Goal: Find specific page/section: Find specific page/section

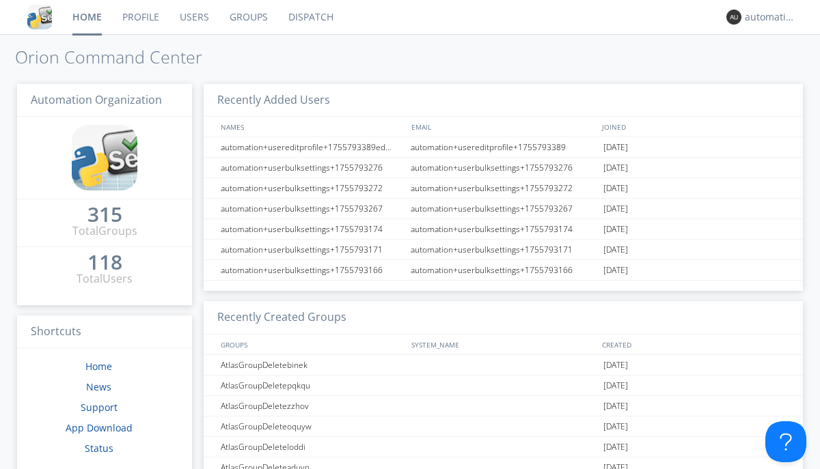
click at [310, 17] on link "Dispatch" at bounding box center [311, 17] width 66 height 34
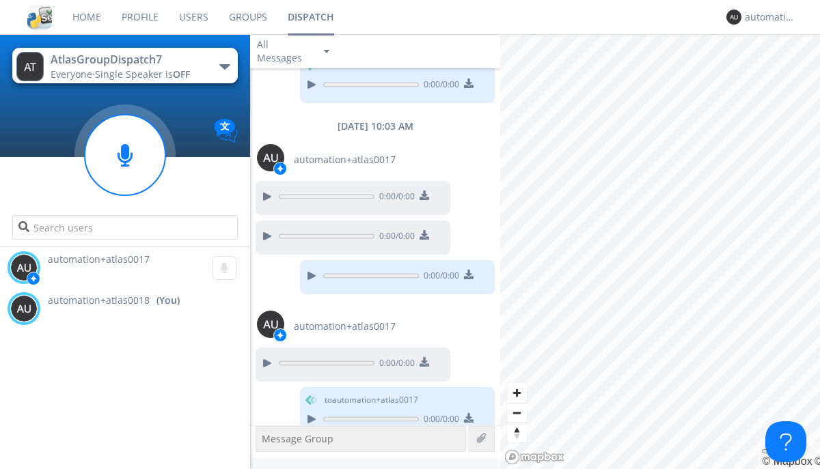
scroll to position [879, 0]
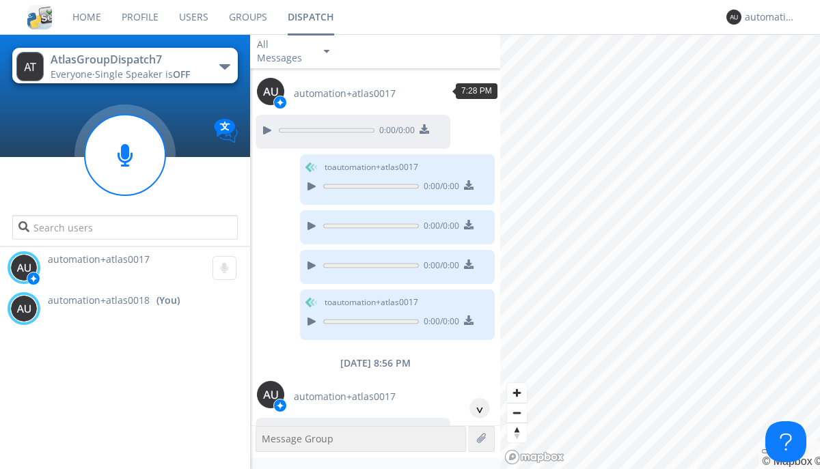
scroll to position [108, 0]
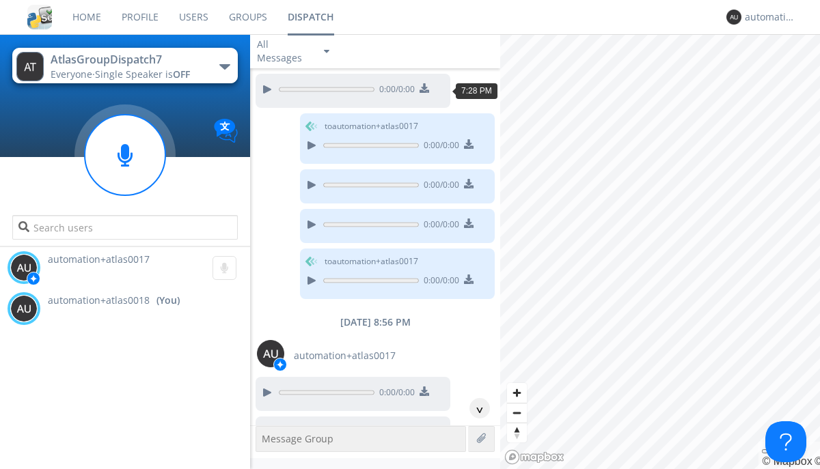
click at [474, 409] on div "^" at bounding box center [479, 408] width 21 height 21
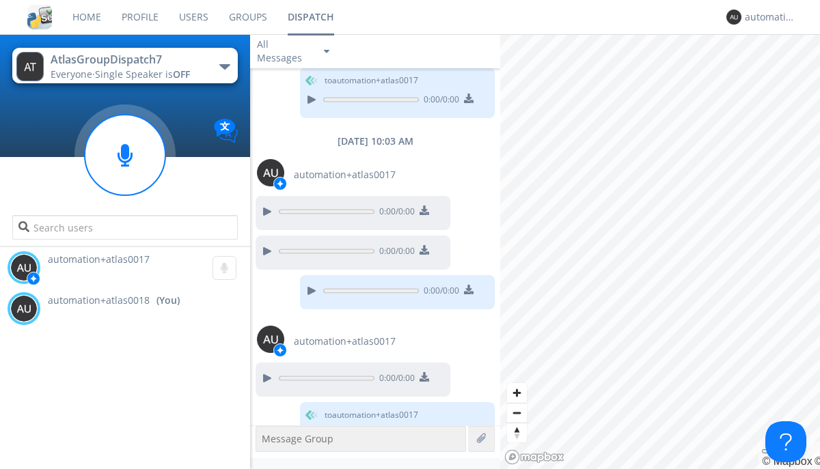
scroll to position [879, 0]
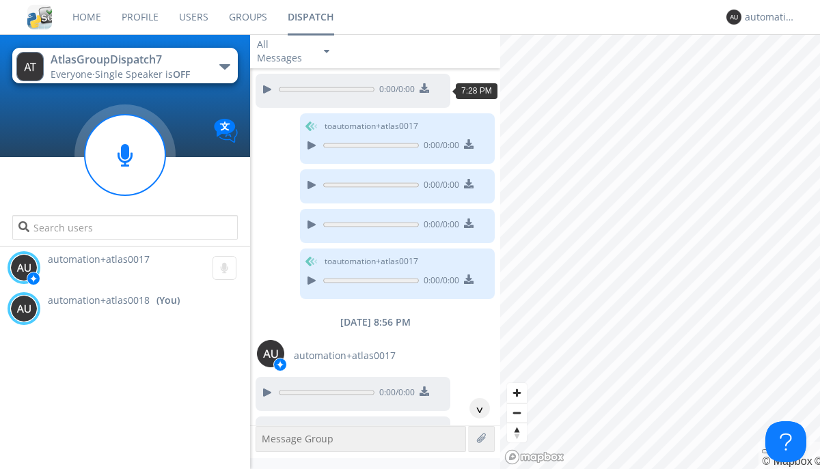
scroll to position [108, 0]
click at [474, 409] on div "^" at bounding box center [479, 408] width 21 height 21
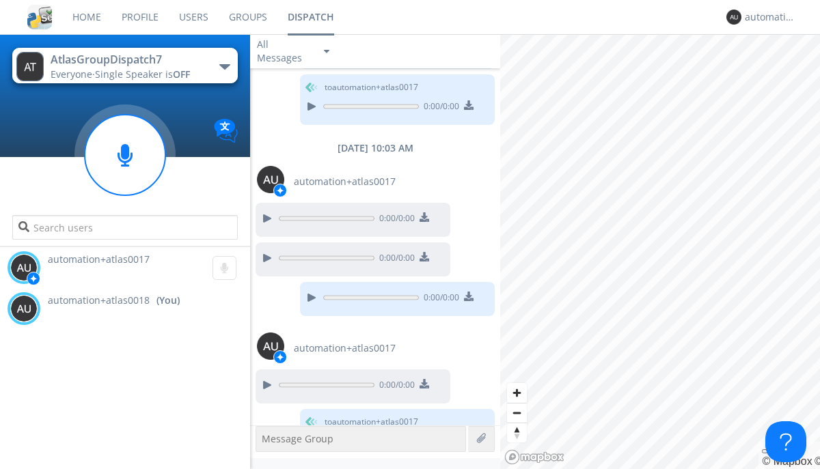
scroll to position [879, 0]
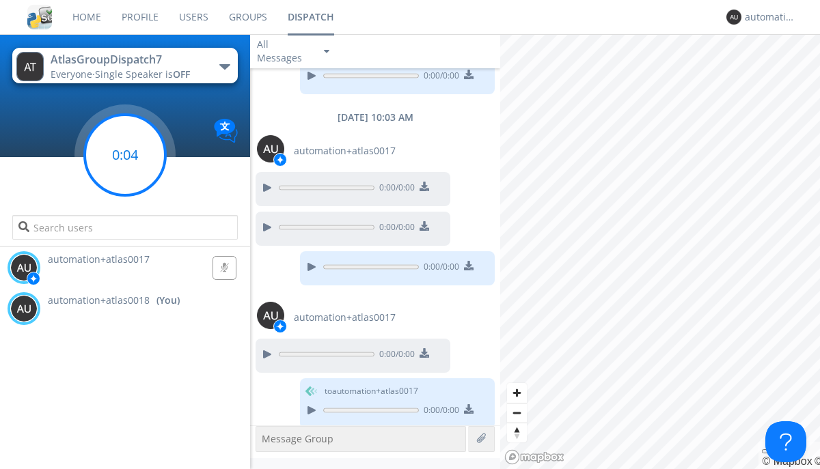
click at [125, 155] on g at bounding box center [125, 155] width 81 height 81
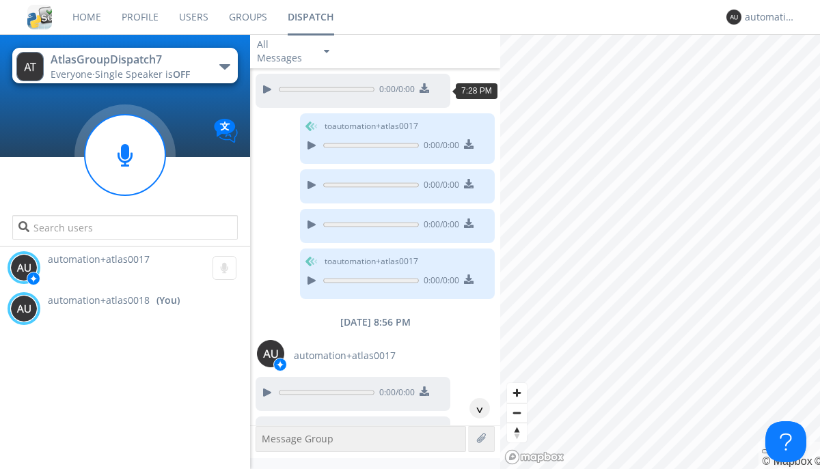
scroll to position [67, 0]
click at [474, 409] on div "^" at bounding box center [479, 408] width 21 height 21
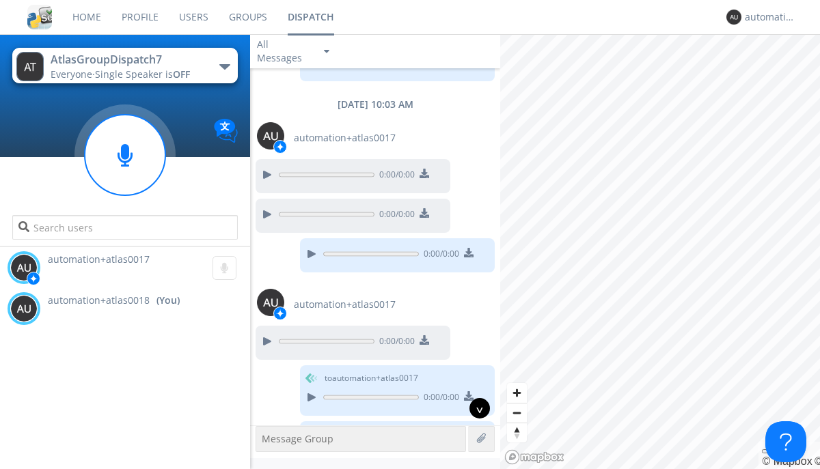
scroll to position [877, 0]
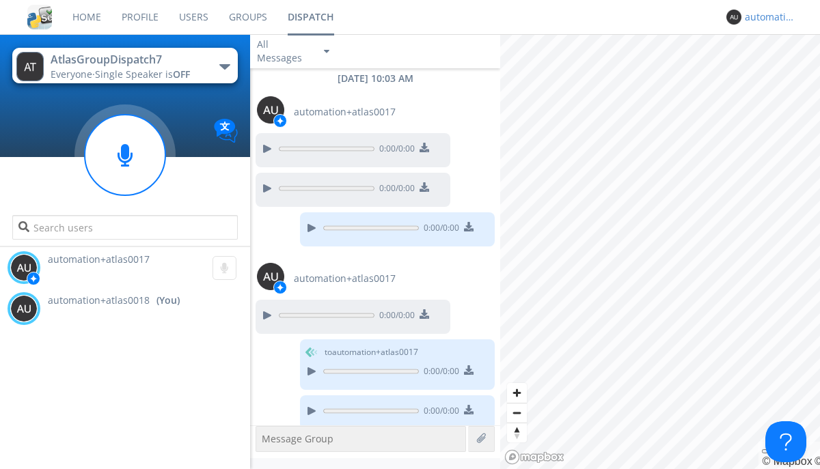
click at [767, 17] on div "automation+atlas0018" at bounding box center [770, 17] width 51 height 14
